Goal: Transaction & Acquisition: Book appointment/travel/reservation

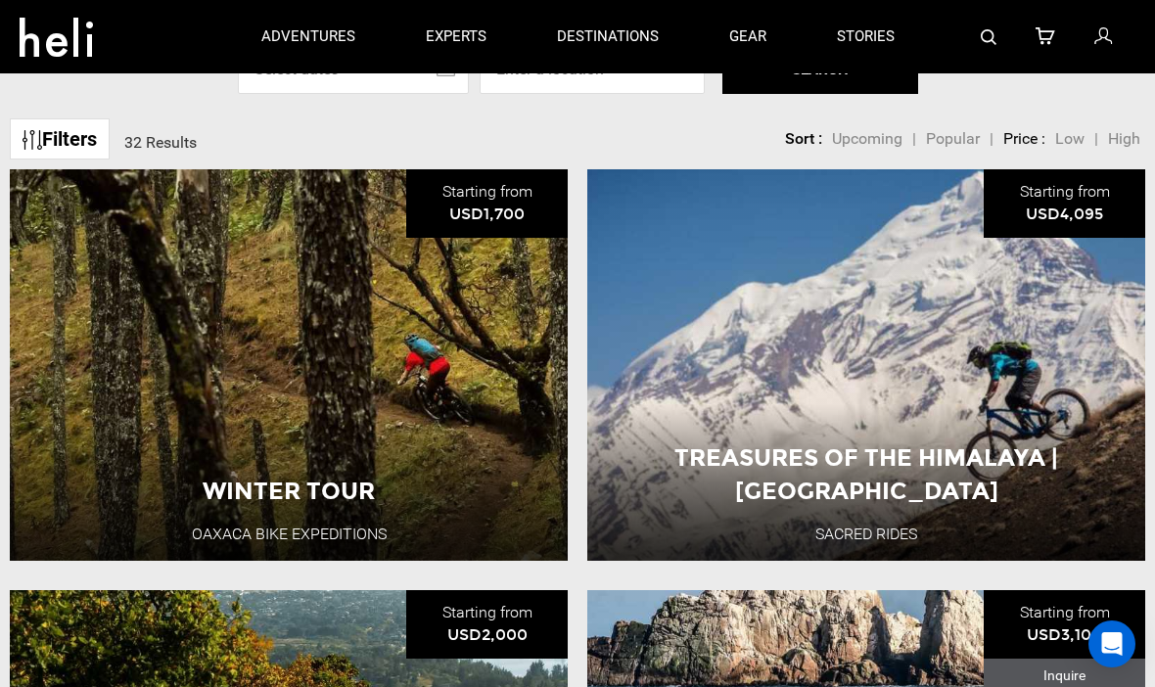
scroll to position [596, 0]
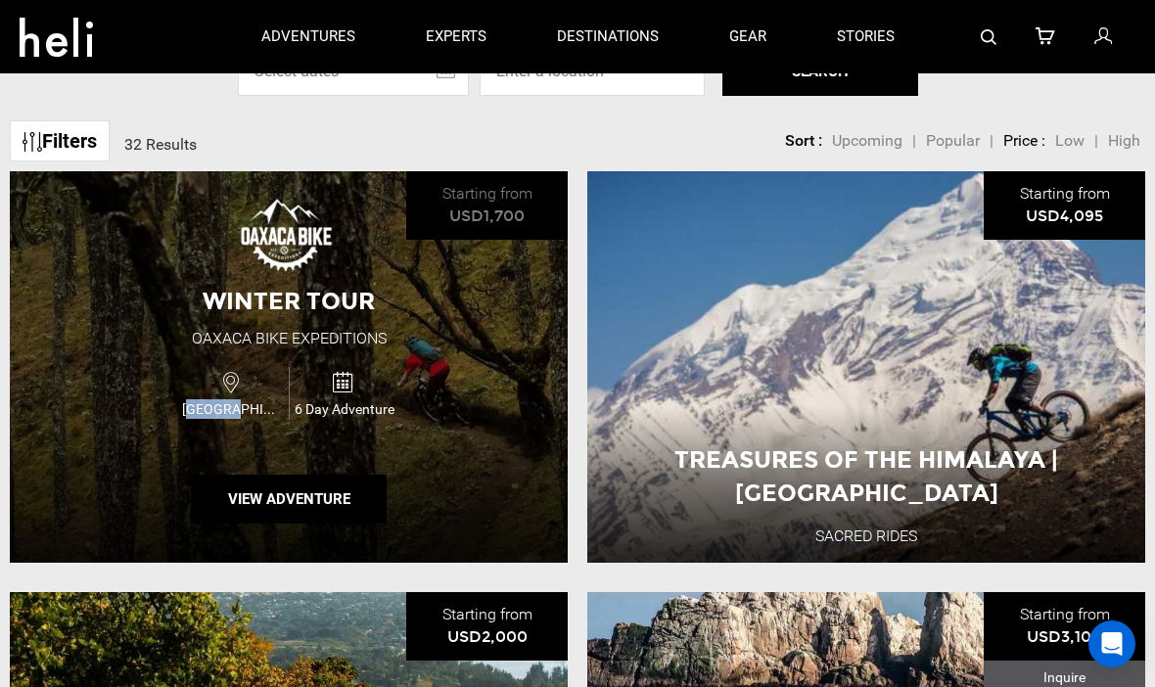
click at [114, 551] on div "Winter Tour Oaxaca Bike Expeditions [GEOGRAPHIC_DATA] 6 Day Adventure View Adve…" at bounding box center [289, 367] width 558 height 392
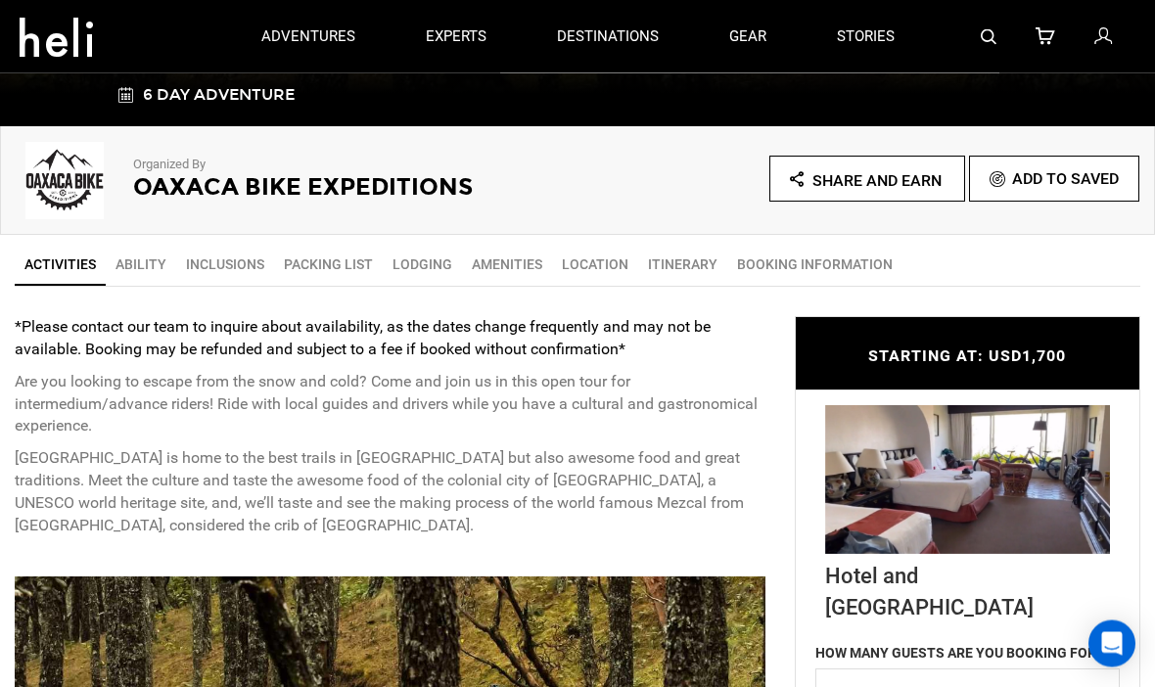
scroll to position [514, 0]
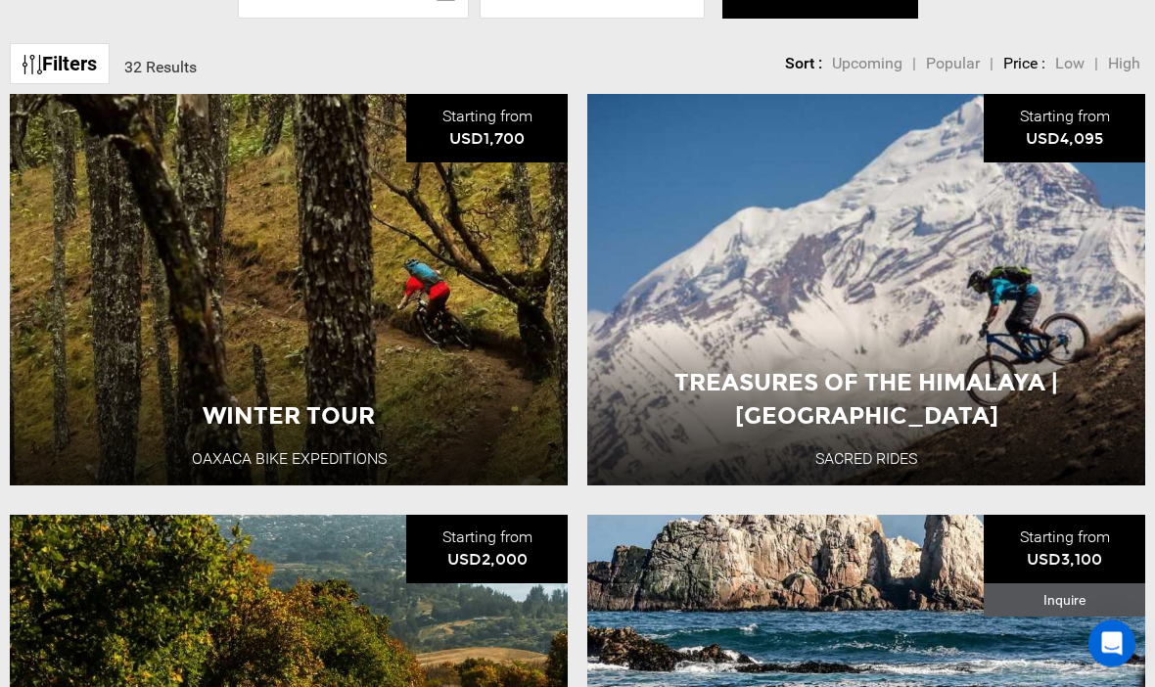
scroll to position [675, 0]
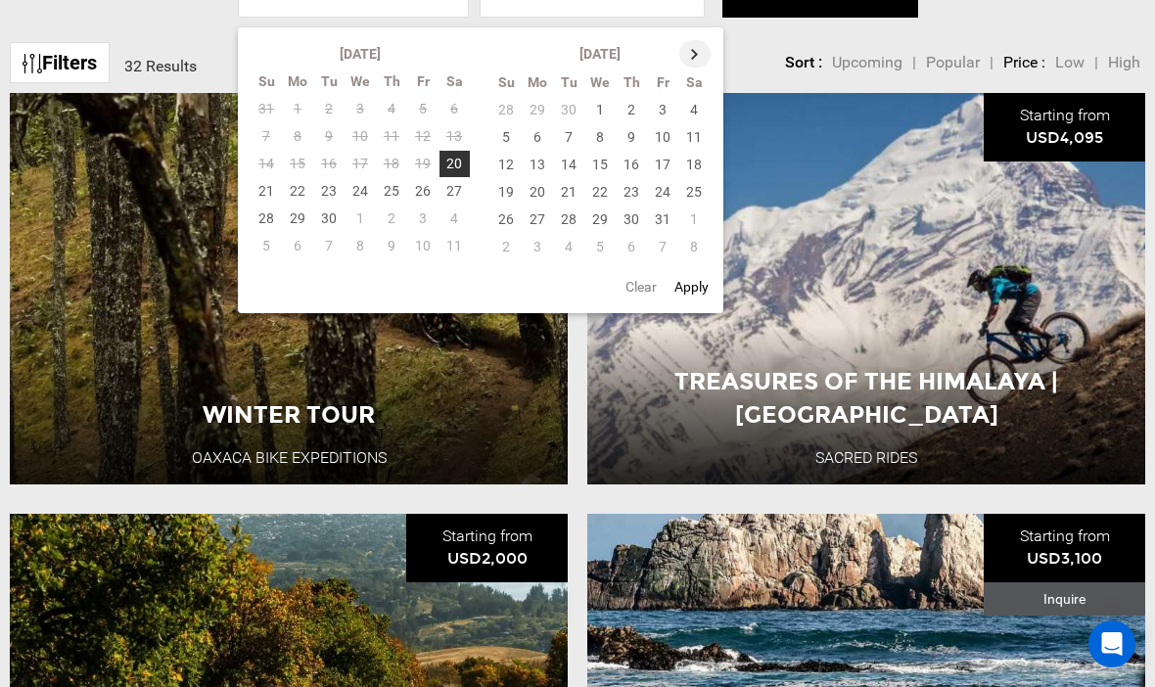
click at [693, 68] on th at bounding box center [695, 53] width 31 height 27
click at [611, 69] on th "[DATE]" at bounding box center [601, 54] width 157 height 28
click at [598, 69] on th "[DATE]" at bounding box center [601, 54] width 157 height 28
click at [608, 178] on td "12" at bounding box center [601, 164] width 31 height 27
click at [692, 305] on button "Apply" at bounding box center [693, 286] width 46 height 35
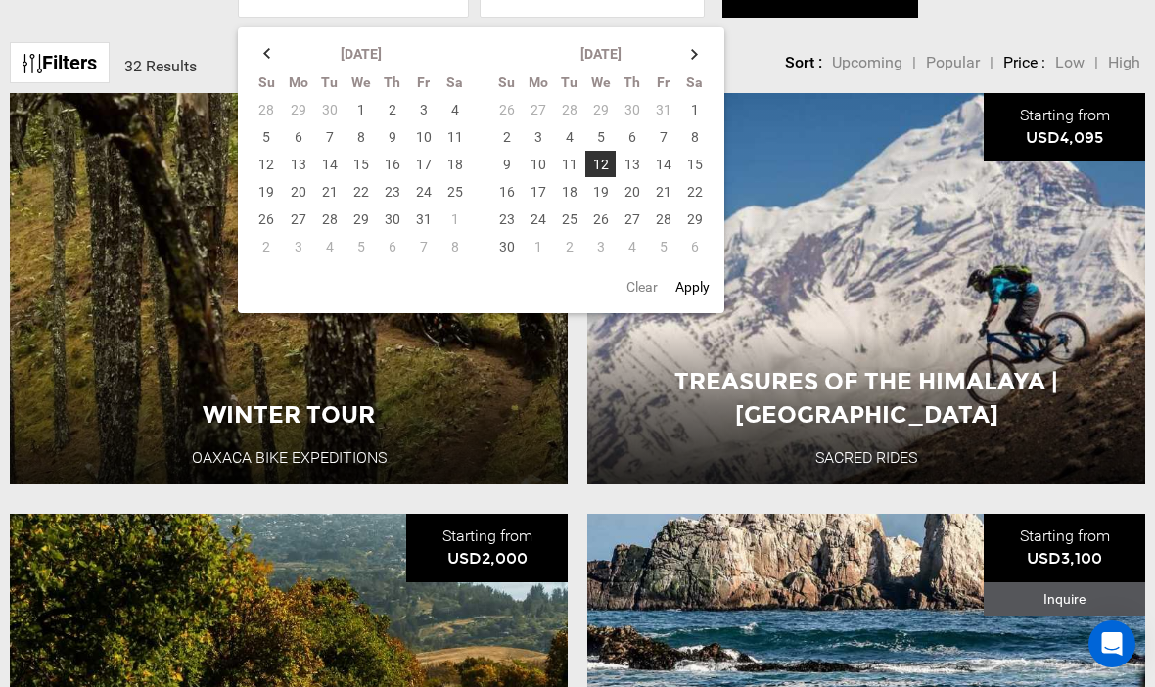
type input "[DATE] - [DATE]"
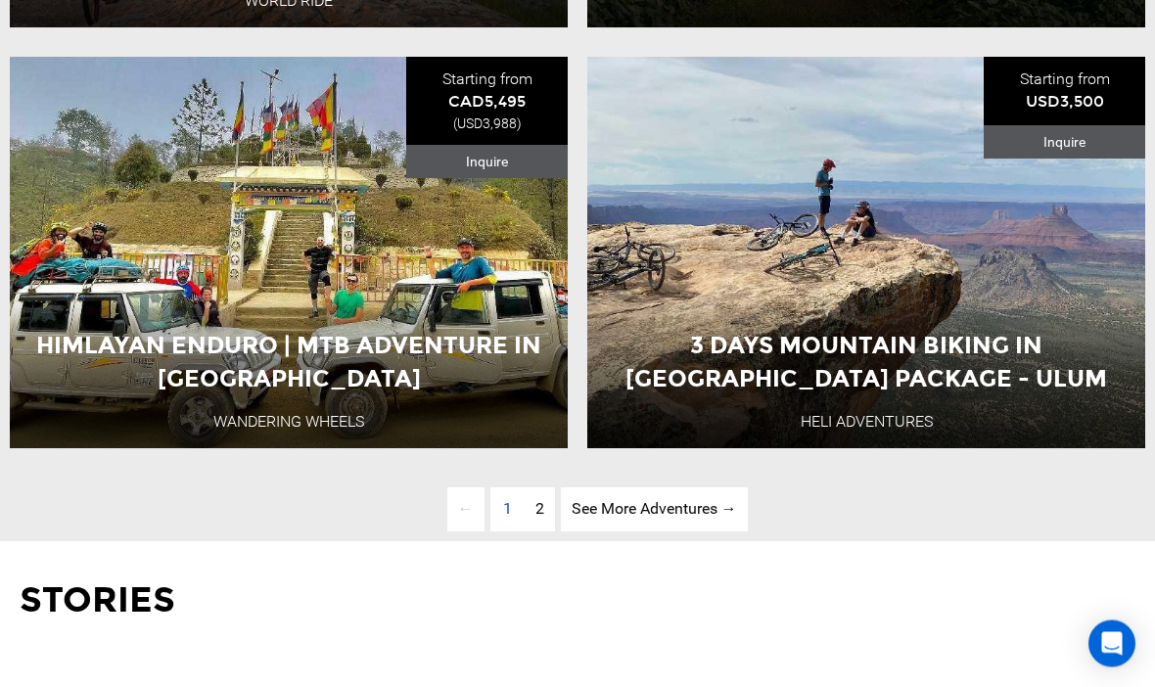
scroll to position [4921, 0]
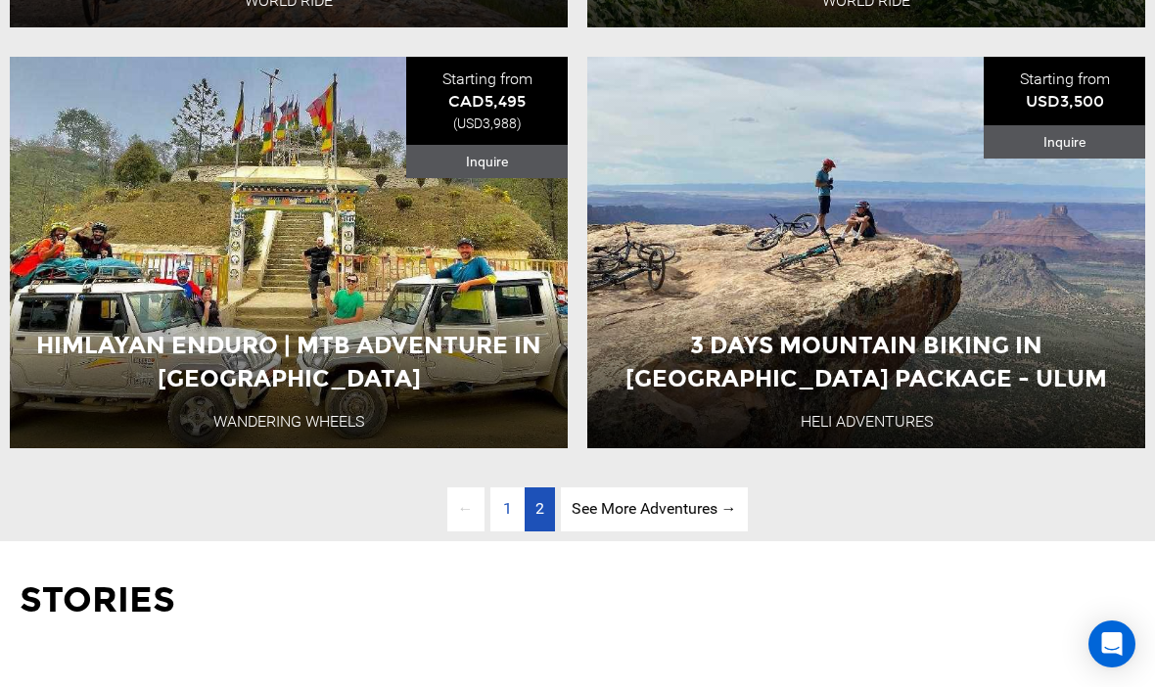
click at [544, 532] on link "page 2" at bounding box center [540, 510] width 30 height 44
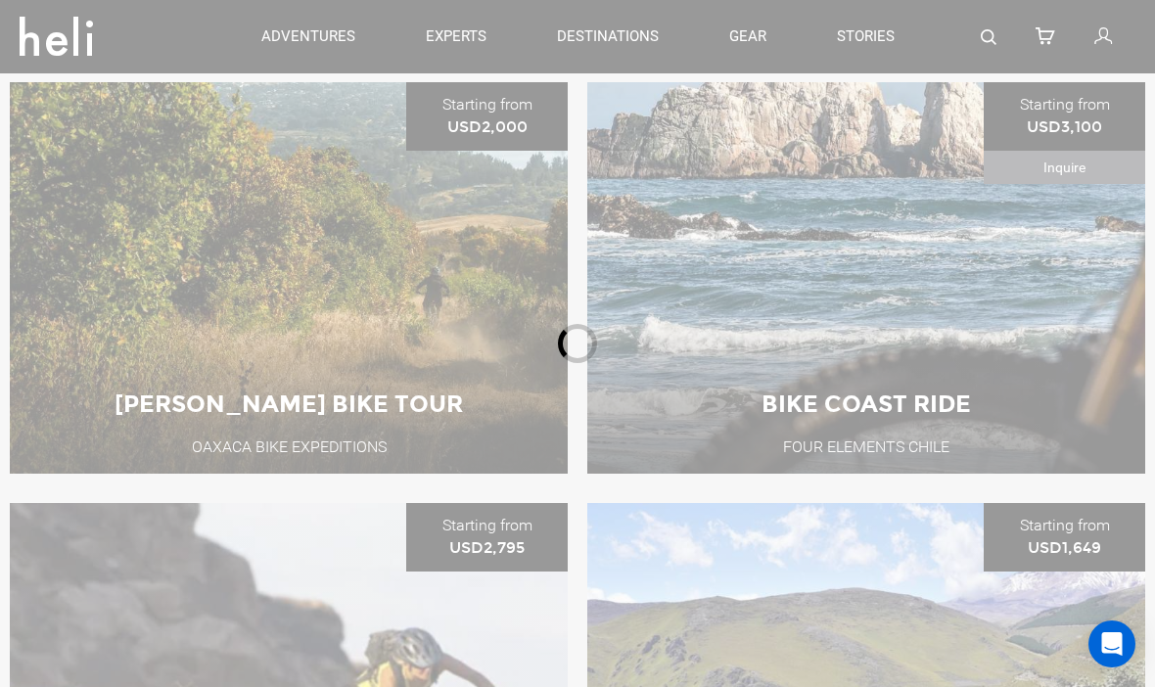
scroll to position [728, 0]
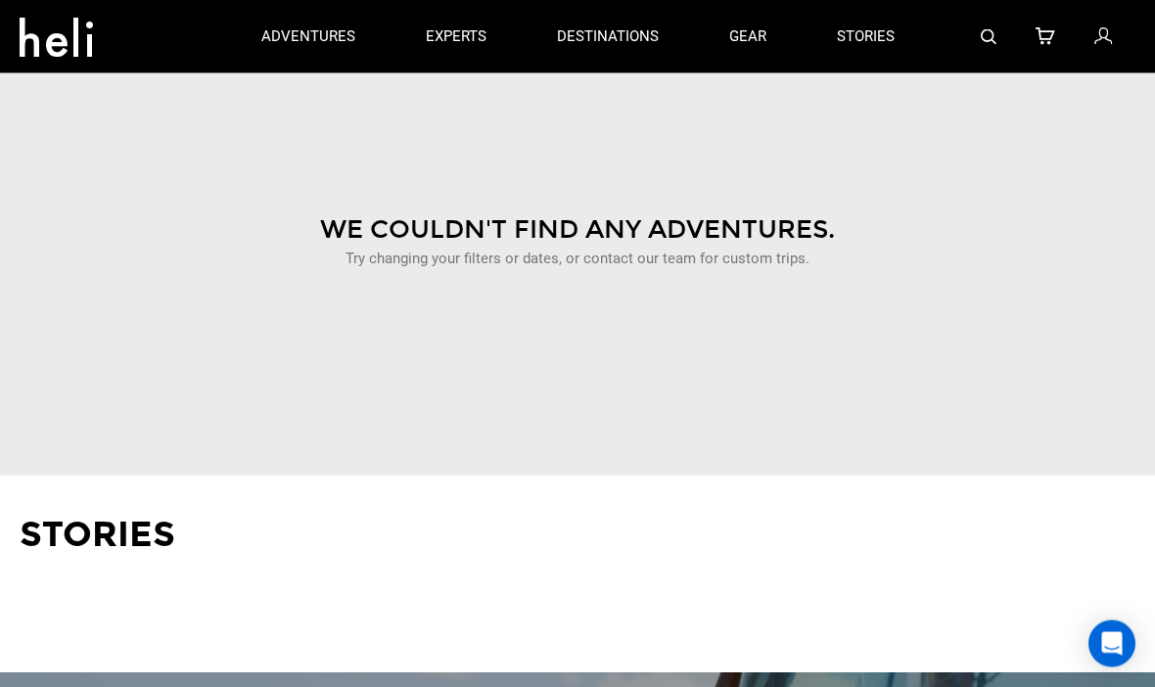
scroll to position [781, 0]
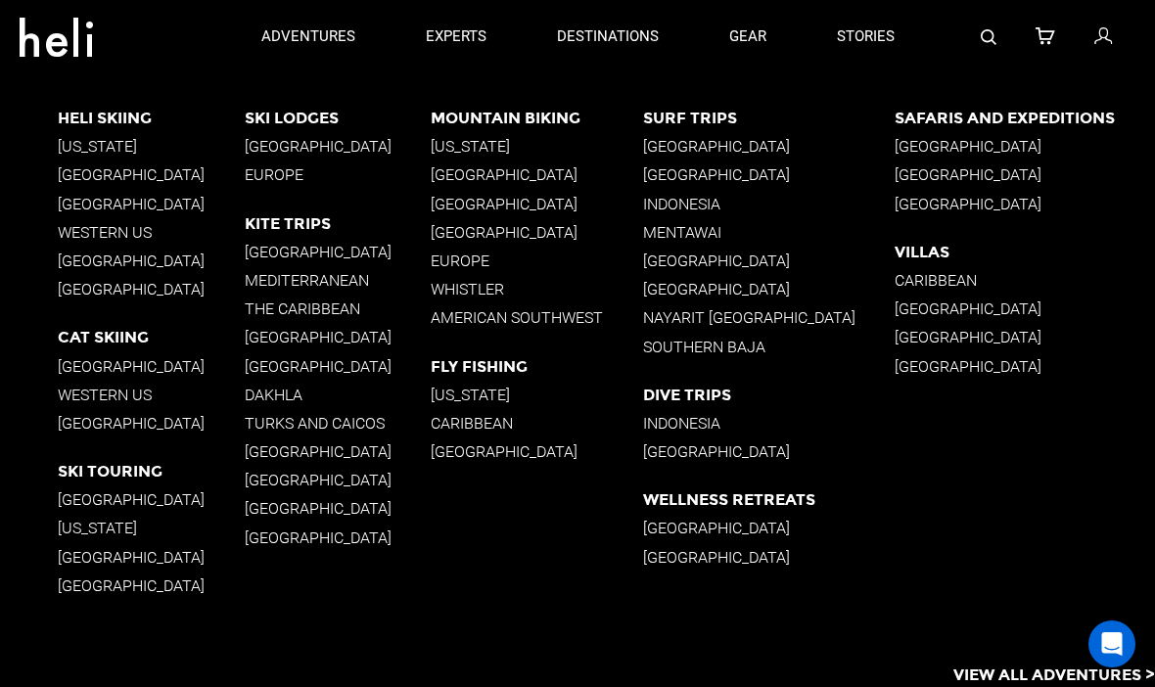
click at [473, 239] on p "[GEOGRAPHIC_DATA]" at bounding box center [537, 232] width 212 height 19
click at [482, 257] on p "Europe" at bounding box center [537, 261] width 212 height 19
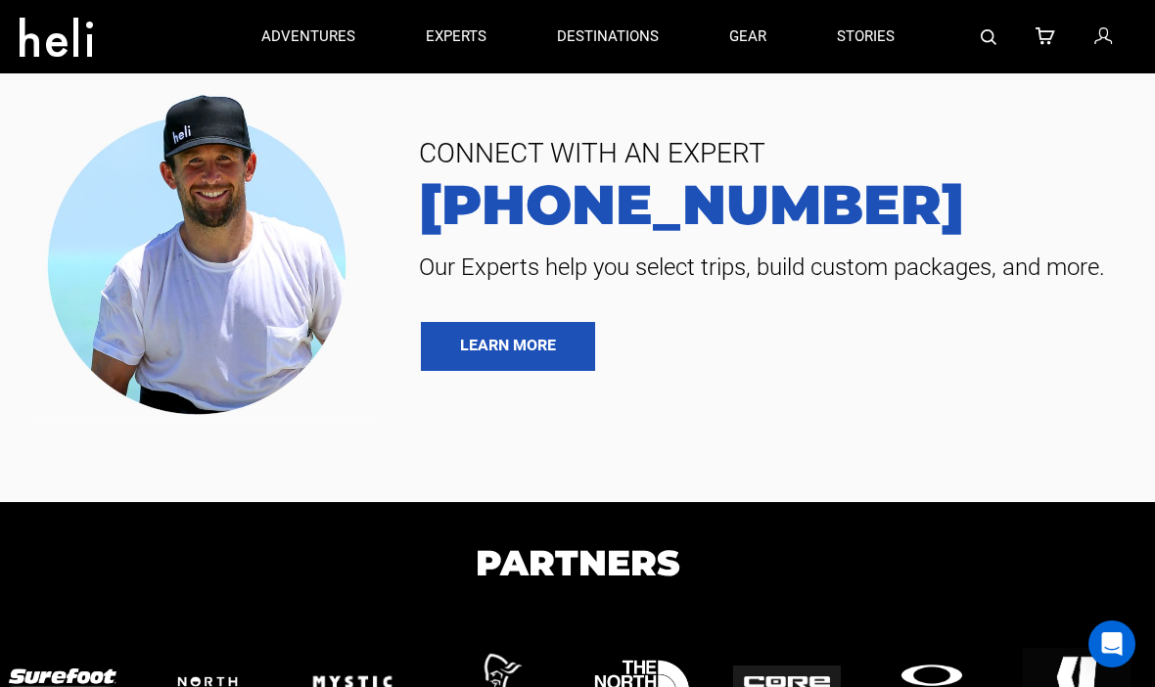
click at [481, 264] on span "Our Experts help you select trips, build custom packages, and more." at bounding box center [765, 267] width 722 height 31
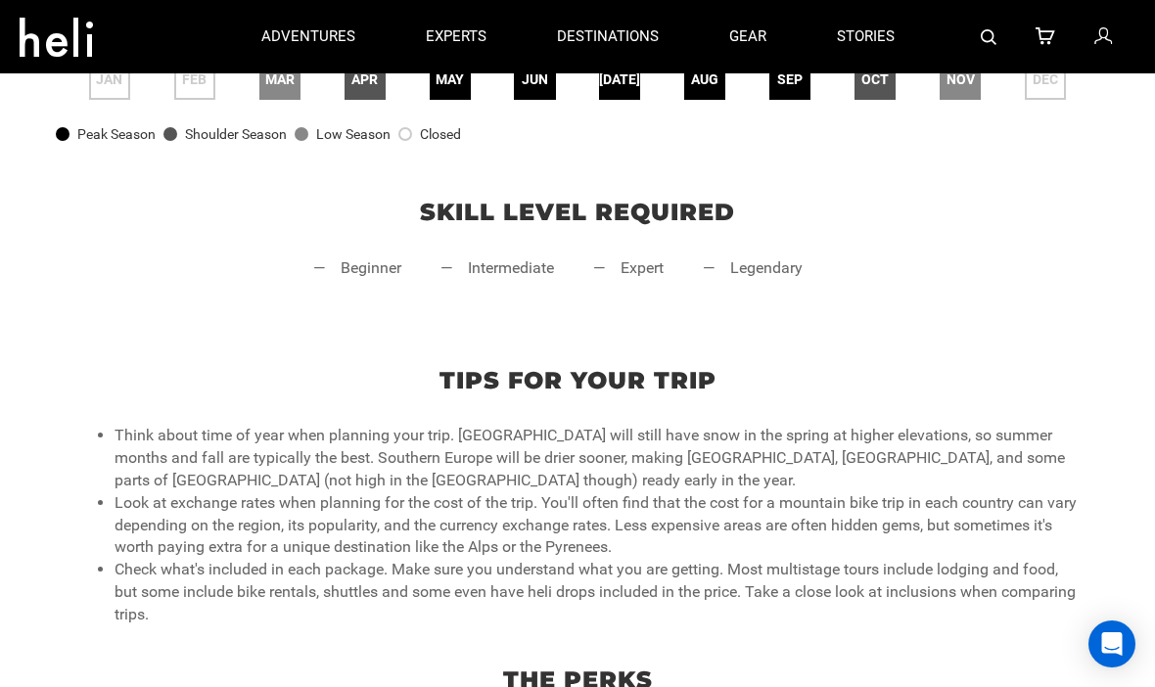
scroll to position [651, 0]
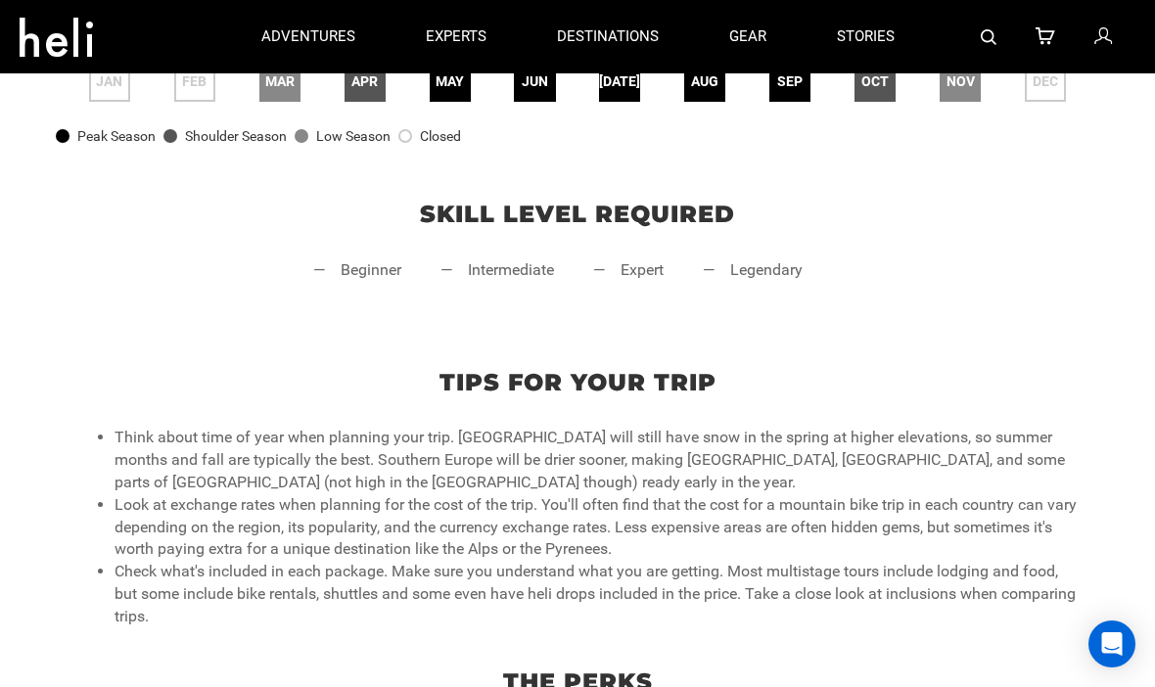
click at [878, 91] on span "oct" at bounding box center [875, 81] width 27 height 20
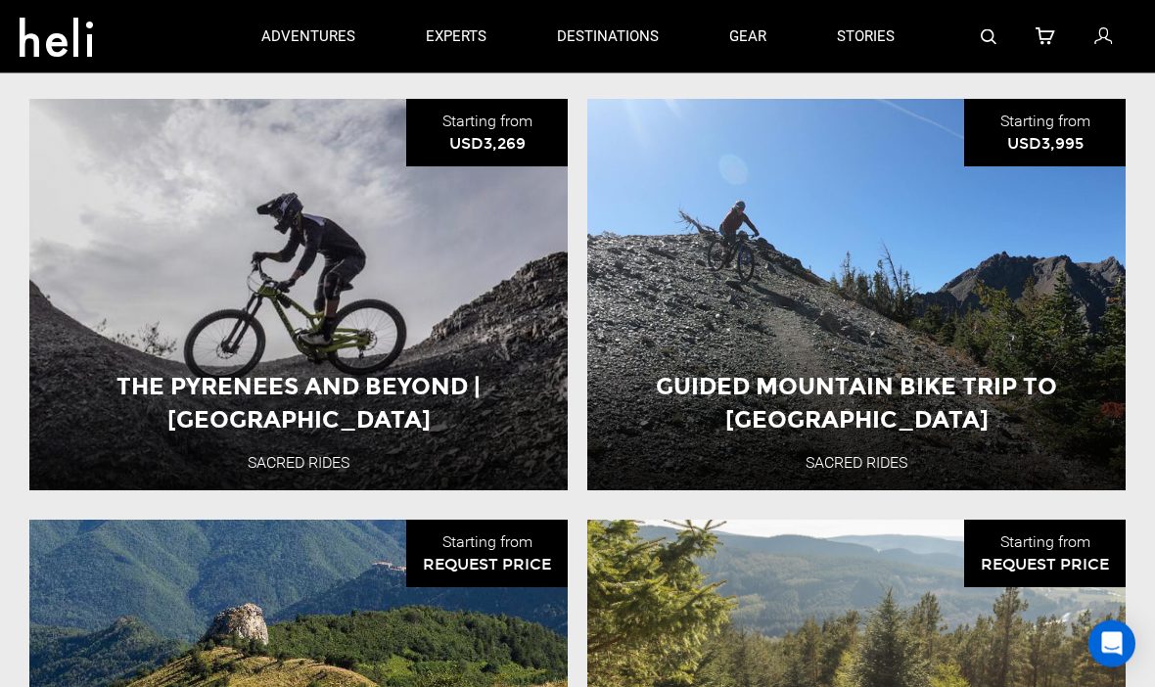
scroll to position [2018, 0]
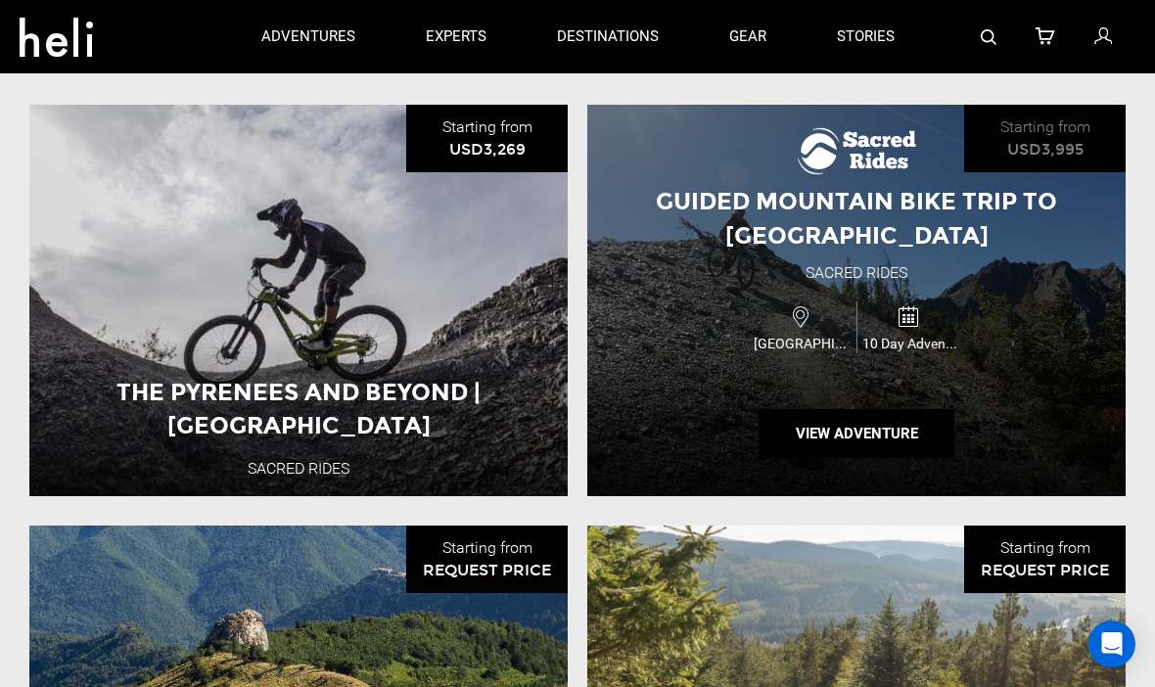
click at [1025, 419] on div "Guided Mountain Bike Trip to [GEOGRAPHIC_DATA] Sacred Rides [GEOGRAPHIC_DATA] 1…" at bounding box center [857, 301] width 539 height 392
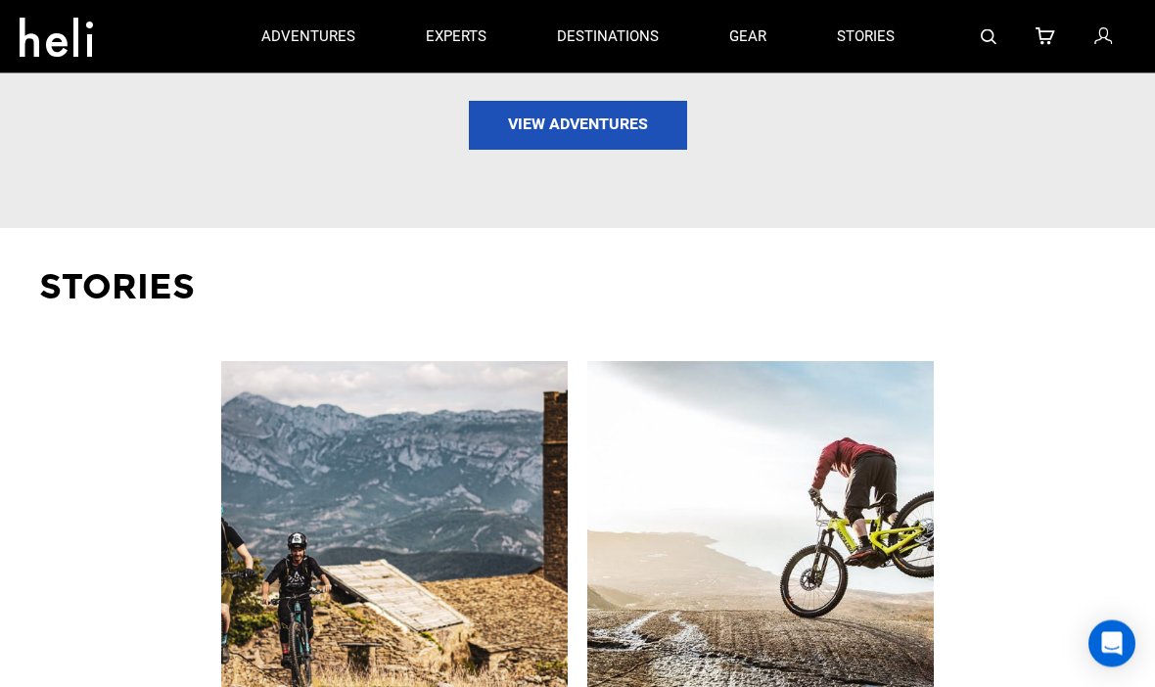
scroll to position [2893, 0]
